Goal: Check status: Check status

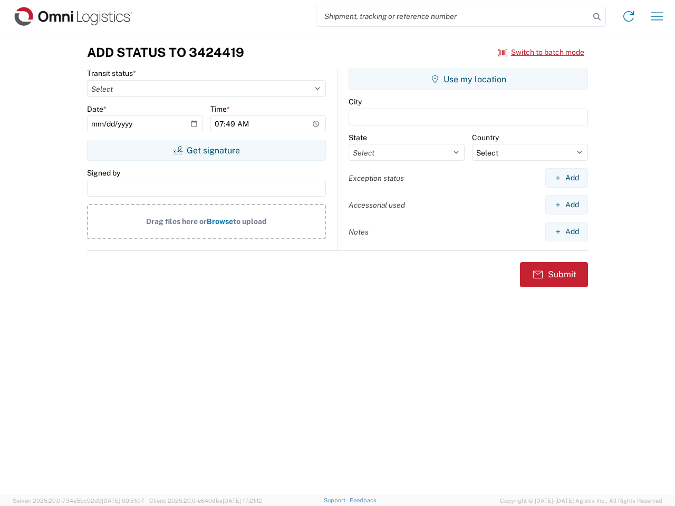
click at [453, 16] on input "search" at bounding box center [452, 16] width 273 height 20
click at [597, 17] on icon at bounding box center [597, 16] width 15 height 15
click at [629, 16] on icon at bounding box center [628, 16] width 17 height 17
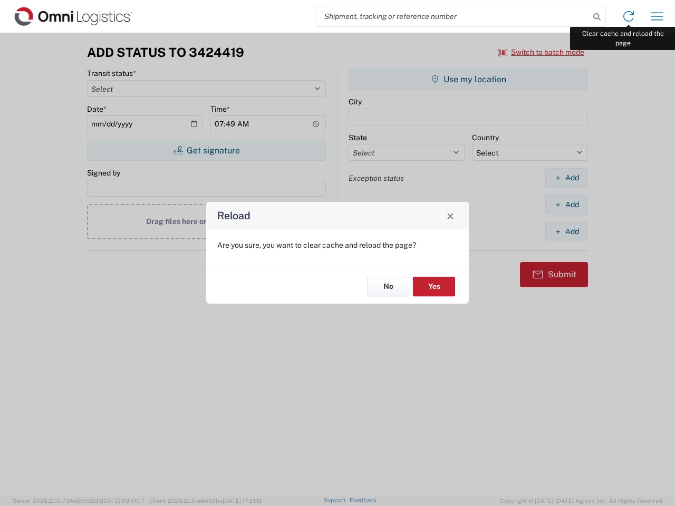
click at [657, 16] on div "Reload Are you sure, you want to clear cache and reload the page? No Yes" at bounding box center [337, 253] width 675 height 506
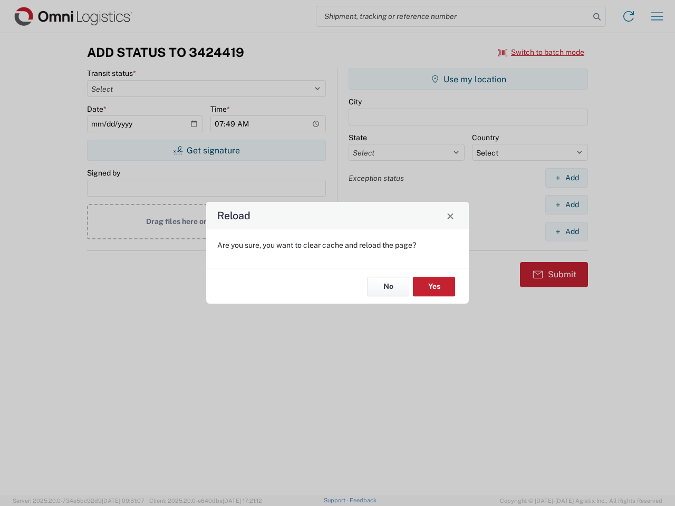
click at [542, 52] on div "Reload Are you sure, you want to clear cache and reload the page? No Yes" at bounding box center [337, 253] width 675 height 506
click at [206, 150] on div "Reload Are you sure, you want to clear cache and reload the page? No Yes" at bounding box center [337, 253] width 675 height 506
click at [468, 79] on div "Reload Are you sure, you want to clear cache and reload the page? No Yes" at bounding box center [337, 253] width 675 height 506
click at [566, 178] on div "Reload Are you sure, you want to clear cache and reload the page? No Yes" at bounding box center [337, 253] width 675 height 506
click at [566, 205] on div "Reload Are you sure, you want to clear cache and reload the page? No Yes" at bounding box center [337, 253] width 675 height 506
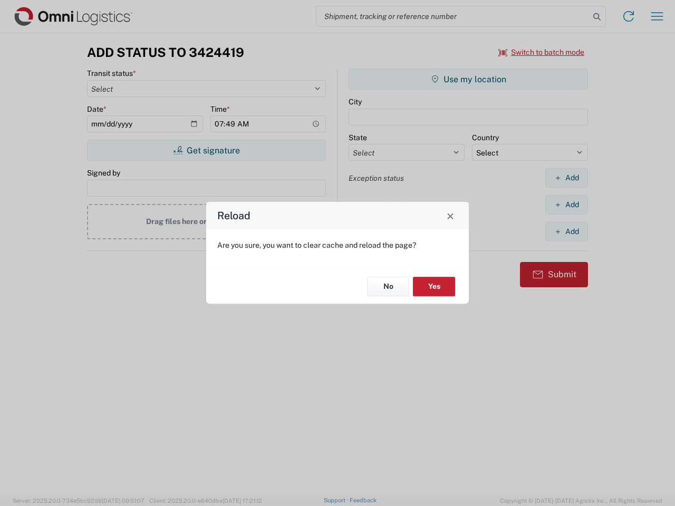
click at [566, 231] on div "Reload Are you sure, you want to clear cache and reload the page? No Yes" at bounding box center [337, 253] width 675 height 506
